Goal: Check status

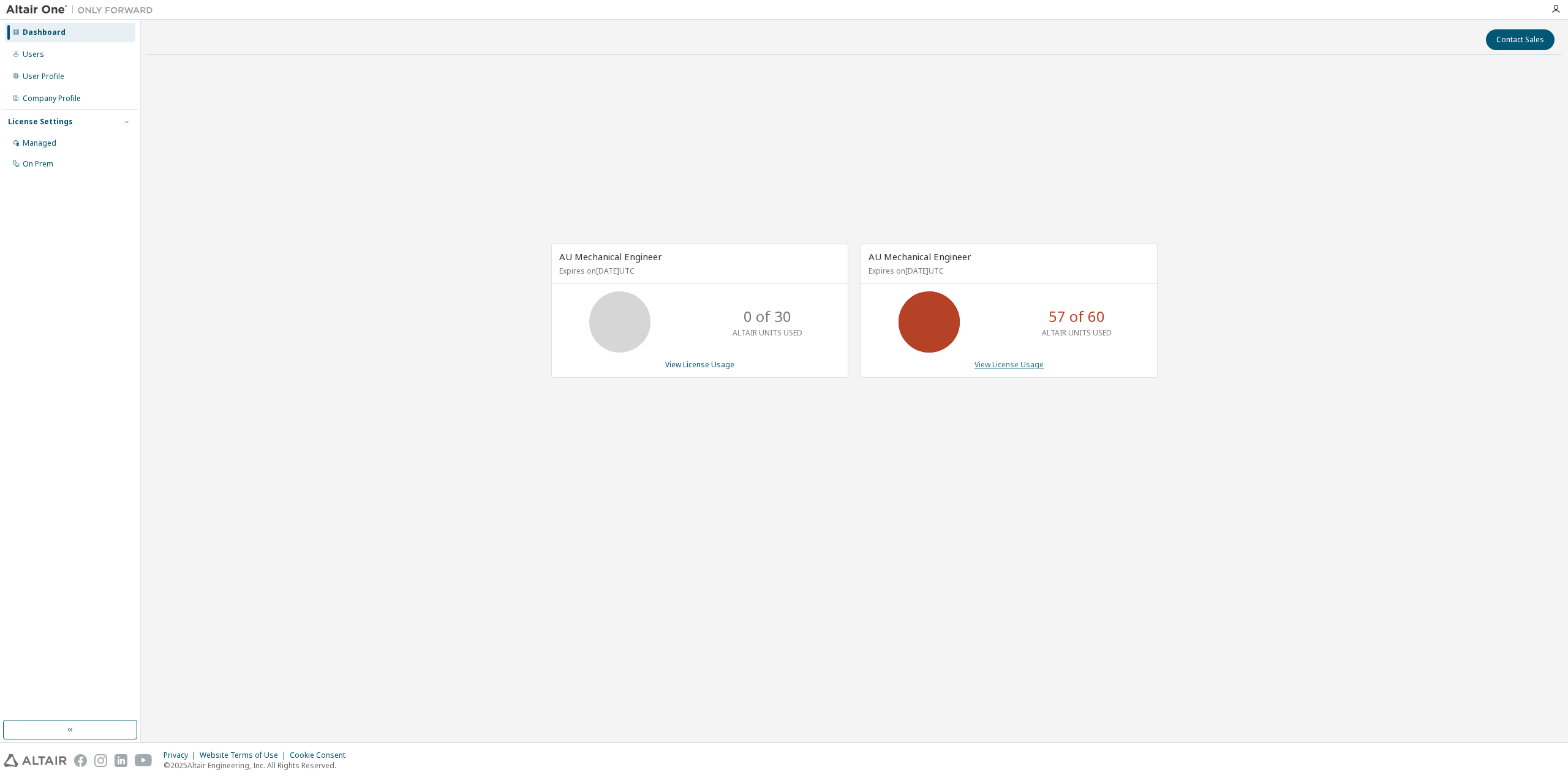
click at [994, 366] on link "View License Usage" at bounding box center [1008, 365] width 69 height 10
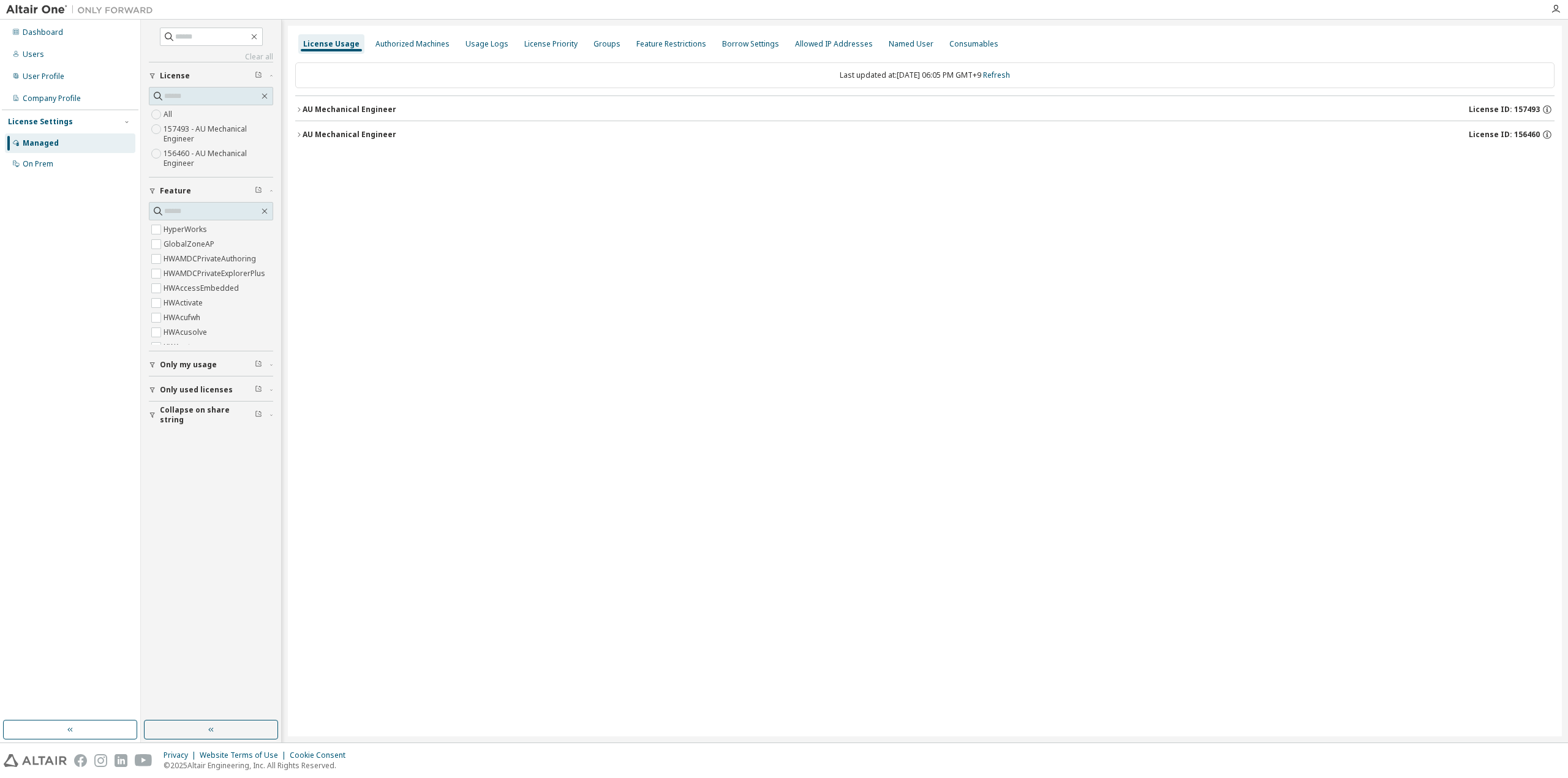
click at [377, 134] on div "AU Mechanical Engineer" at bounding box center [350, 134] width 94 height 10
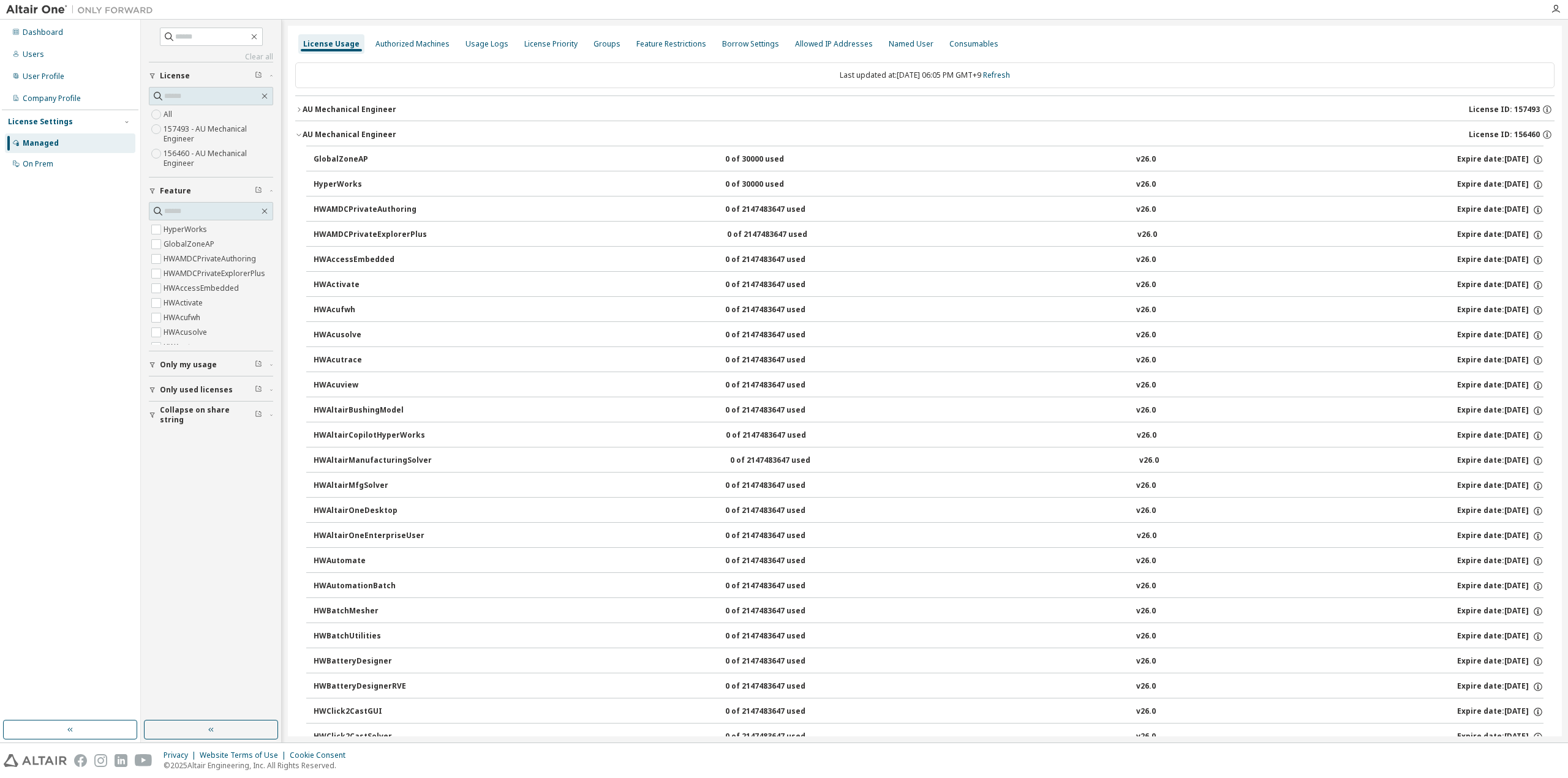
click at [370, 111] on div "AU Mechanical Engineer" at bounding box center [350, 109] width 94 height 10
